Goal: Task Accomplishment & Management: Use online tool/utility

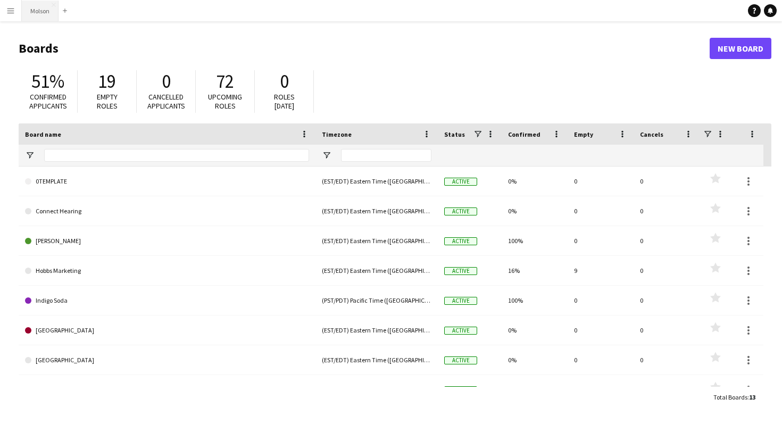
click at [37, 6] on button "Molson Close" at bounding box center [40, 11] width 37 height 21
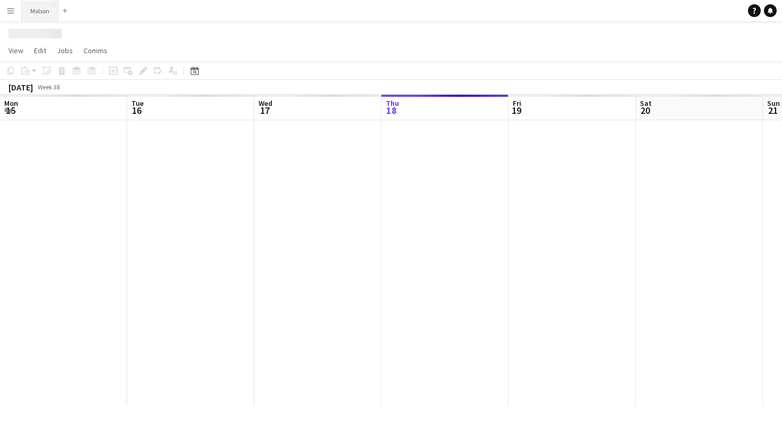
scroll to position [0, 254]
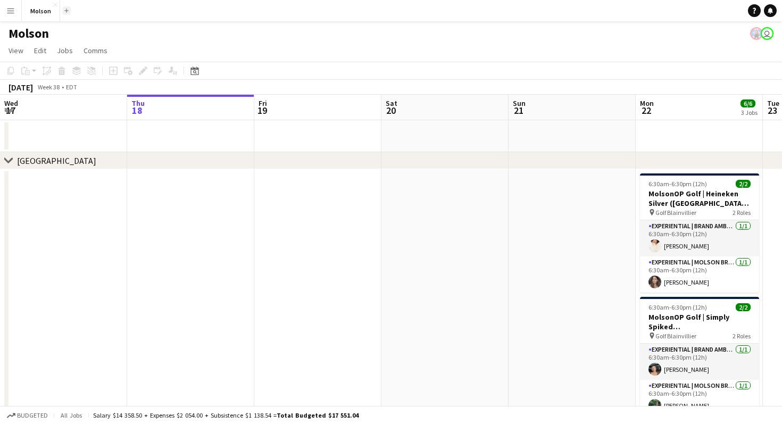
click at [69, 9] on button "Add" at bounding box center [66, 10] width 9 height 9
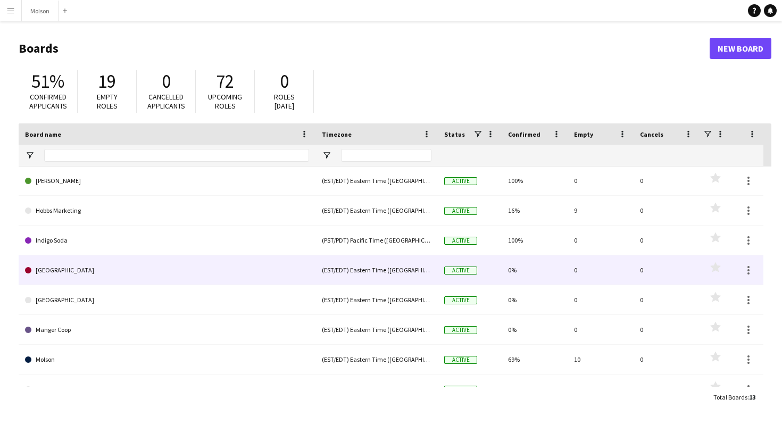
scroll to position [36, 0]
